Goal: Task Accomplishment & Management: Use online tool/utility

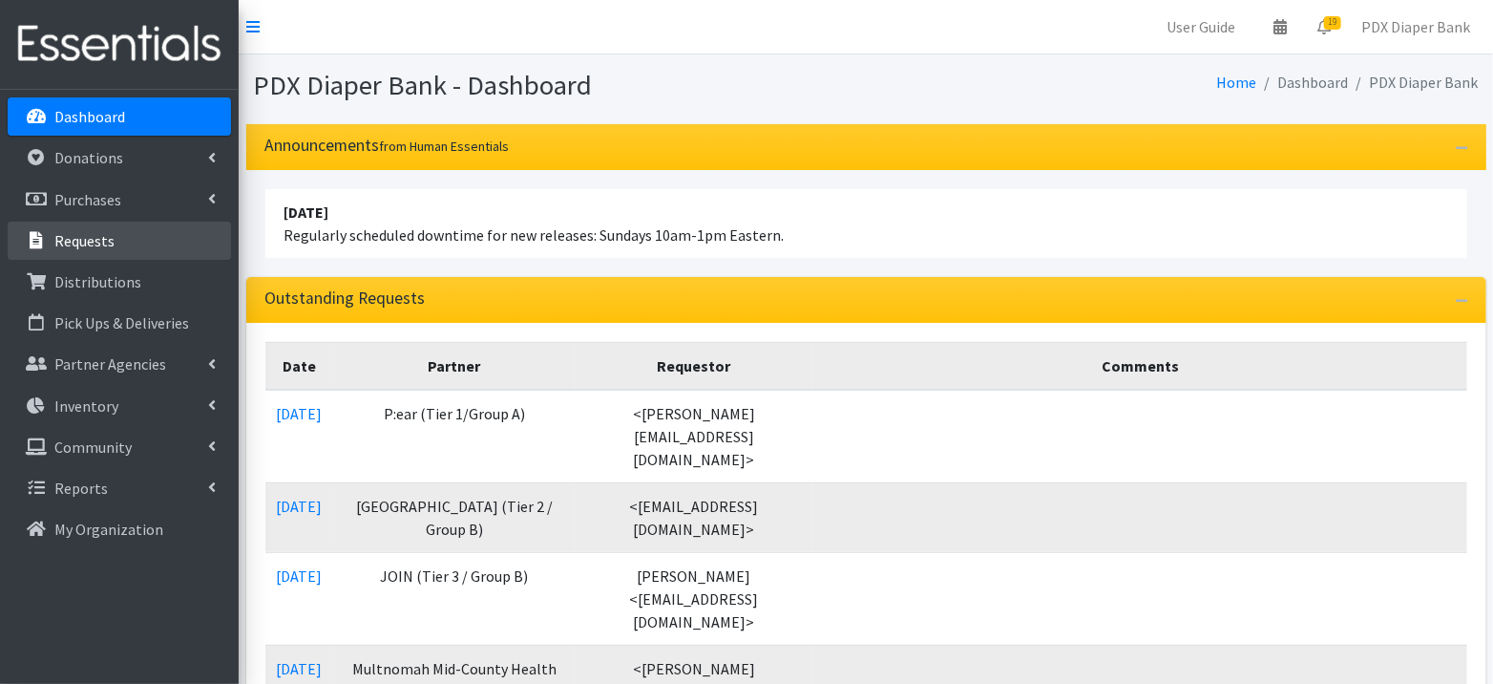
click at [85, 233] on p "Requests" at bounding box center [84, 240] width 60 height 19
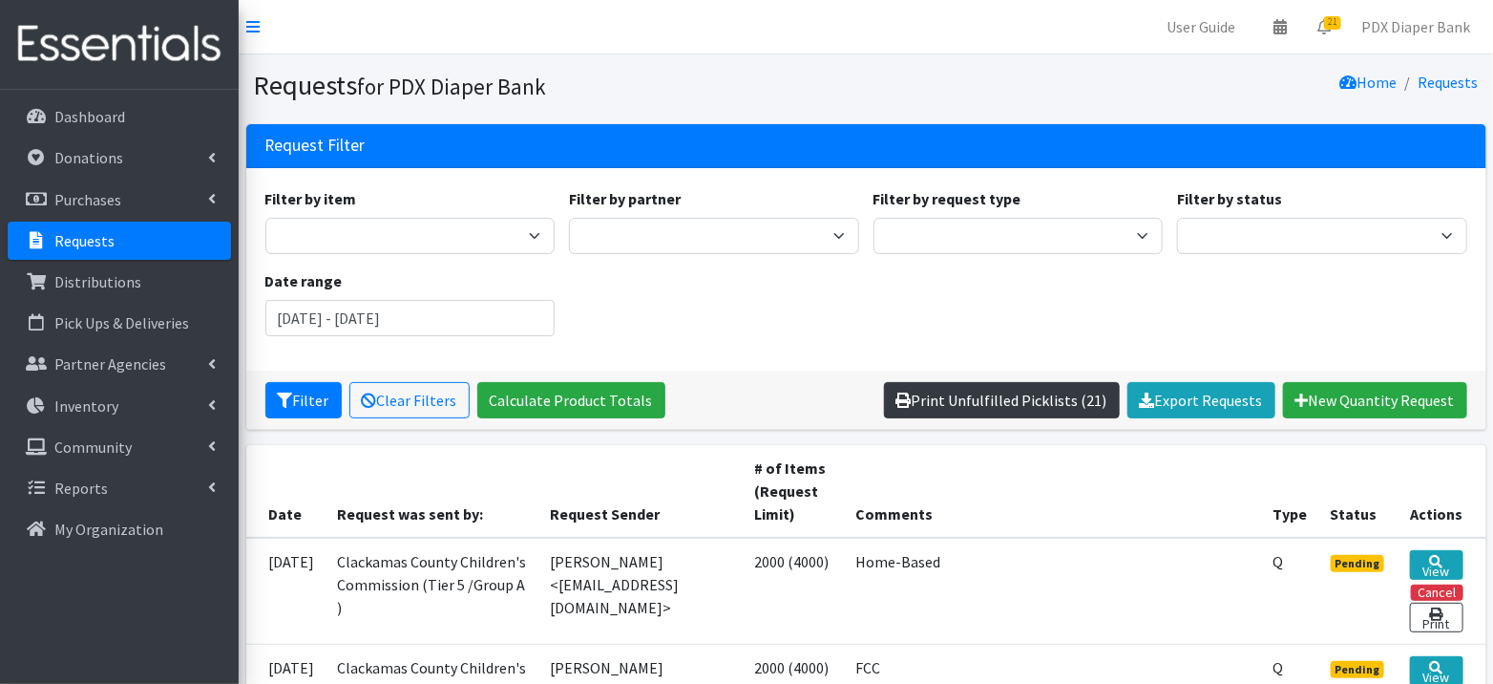
click at [1075, 400] on link "Print Unfulfilled Picklists (21)" at bounding box center [1002, 400] width 236 height 36
